Goal: Transaction & Acquisition: Purchase product/service

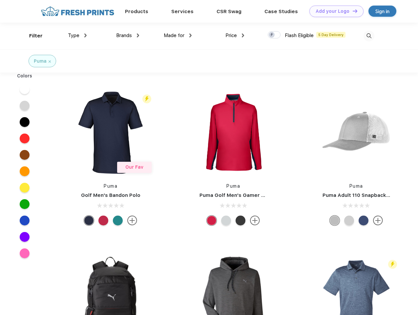
click at [334, 11] on link "Add your Logo Design Tool" at bounding box center [337, 11] width 54 height 11
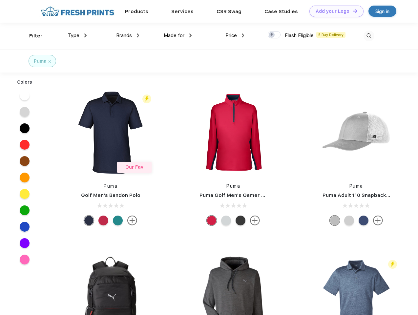
click at [0, 0] on div "Design Tool" at bounding box center [0, 0] width 0 height 0
click at [352, 11] on link "Add your Logo Design Tool" at bounding box center [337, 11] width 54 height 11
click at [32, 36] on div "Filter" at bounding box center [35, 36] width 13 height 8
click at [78, 35] on span "Type" at bounding box center [73, 36] width 11 height 6
click at [128, 35] on span "Brands" at bounding box center [124, 36] width 16 height 6
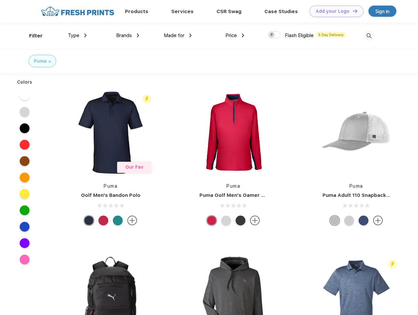
click at [178, 35] on span "Made for" at bounding box center [174, 36] width 21 height 6
click at [235, 35] on span "Price" at bounding box center [231, 36] width 11 height 6
click at [275, 35] on div at bounding box center [274, 34] width 13 height 7
click at [272, 35] on input "checkbox" at bounding box center [270, 33] width 4 height 4
click at [369, 36] on img at bounding box center [369, 36] width 11 height 11
